Goal: Navigation & Orientation: Find specific page/section

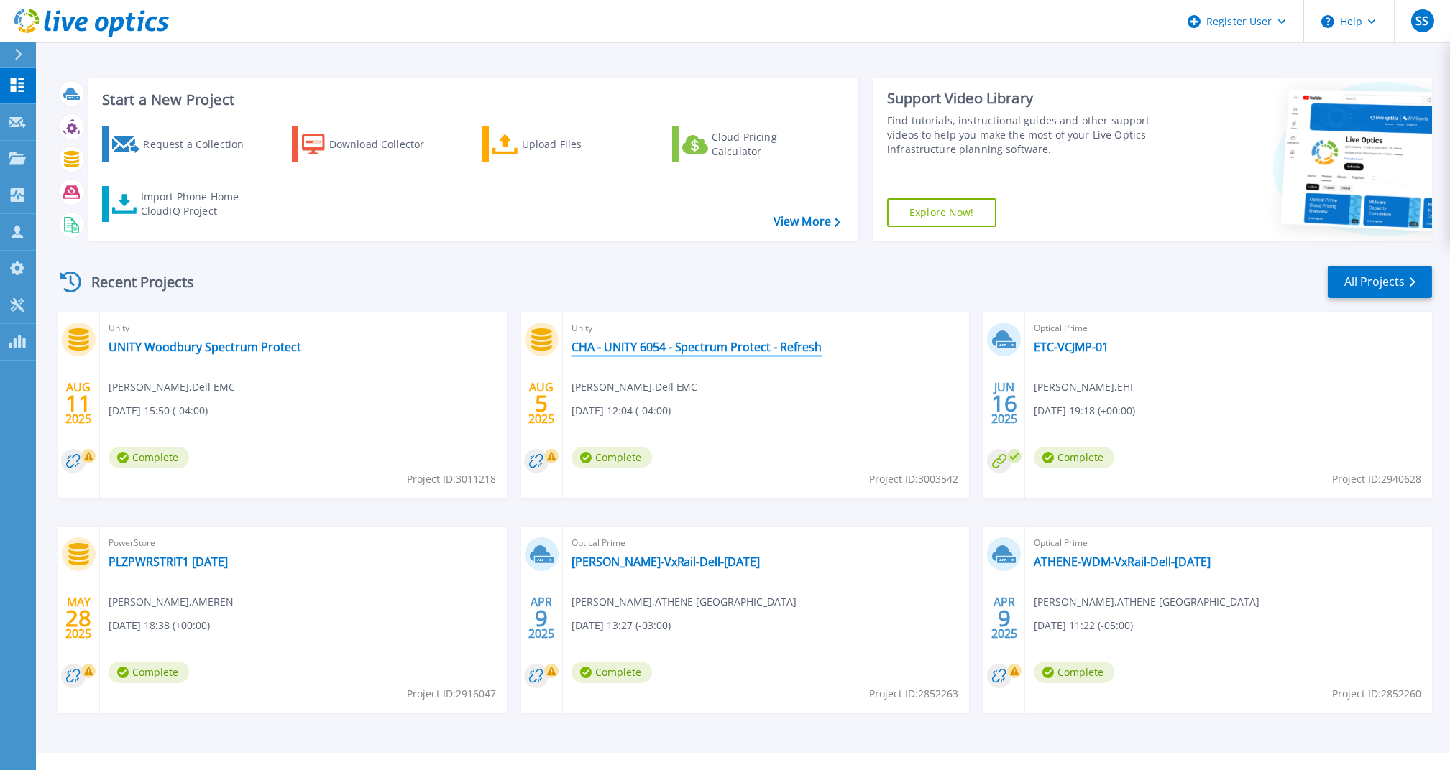
click at [709, 351] on link "CHA - UNITY 6054 - Spectrum Protect - Refresh" at bounding box center [696, 347] width 251 height 14
click at [211, 346] on link "UNITY Woodbury Spectrum Protect" at bounding box center [205, 347] width 193 height 14
click at [642, 349] on link "CHA - UNITY 6054 - Spectrum Protect - Refresh" at bounding box center [696, 347] width 251 height 14
